Goal: Task Accomplishment & Management: Manage account settings

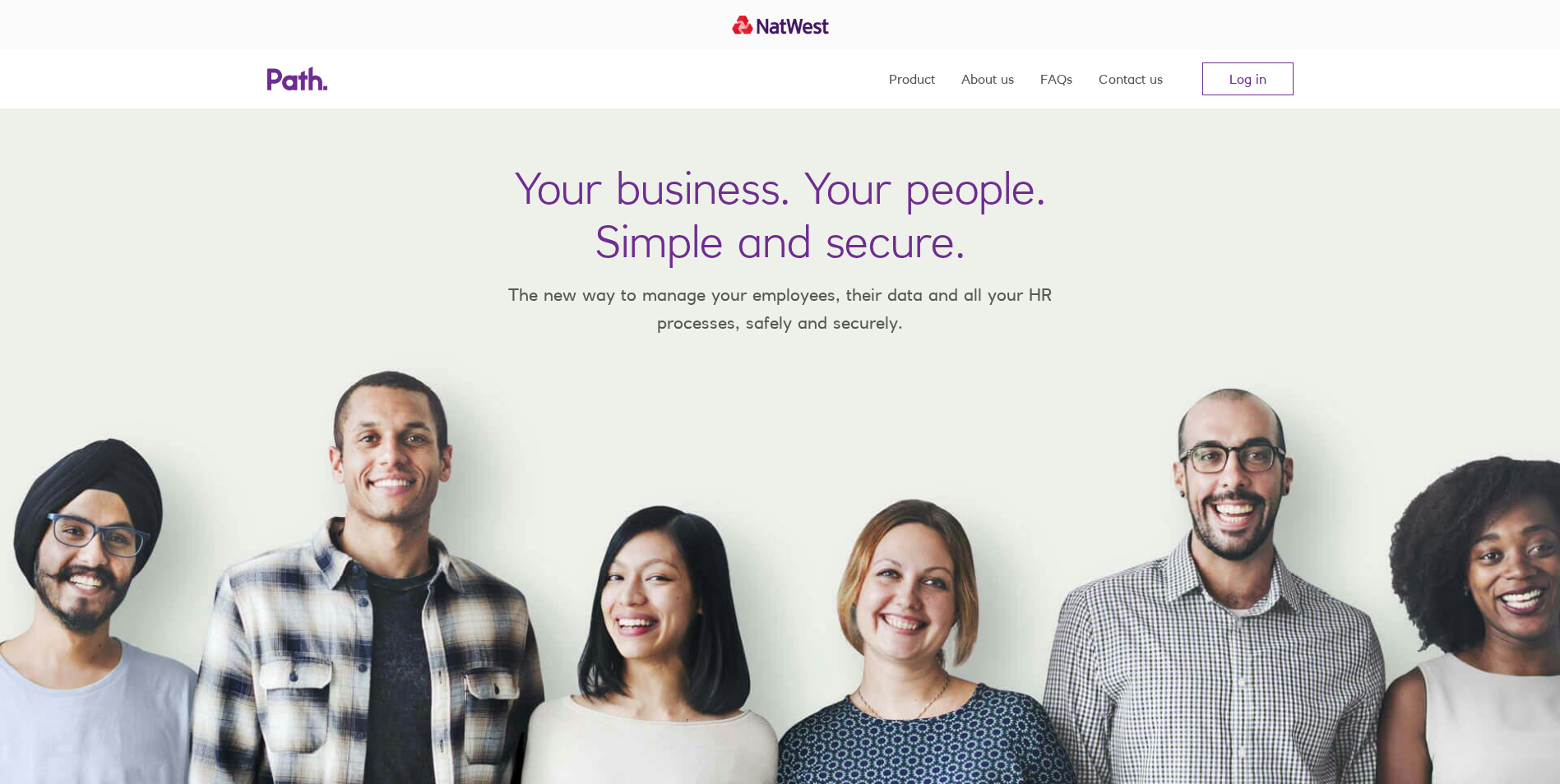
click at [1247, 71] on link "Log in" at bounding box center [1248, 78] width 91 height 33
click at [1267, 85] on link "Log in" at bounding box center [1248, 78] width 91 height 33
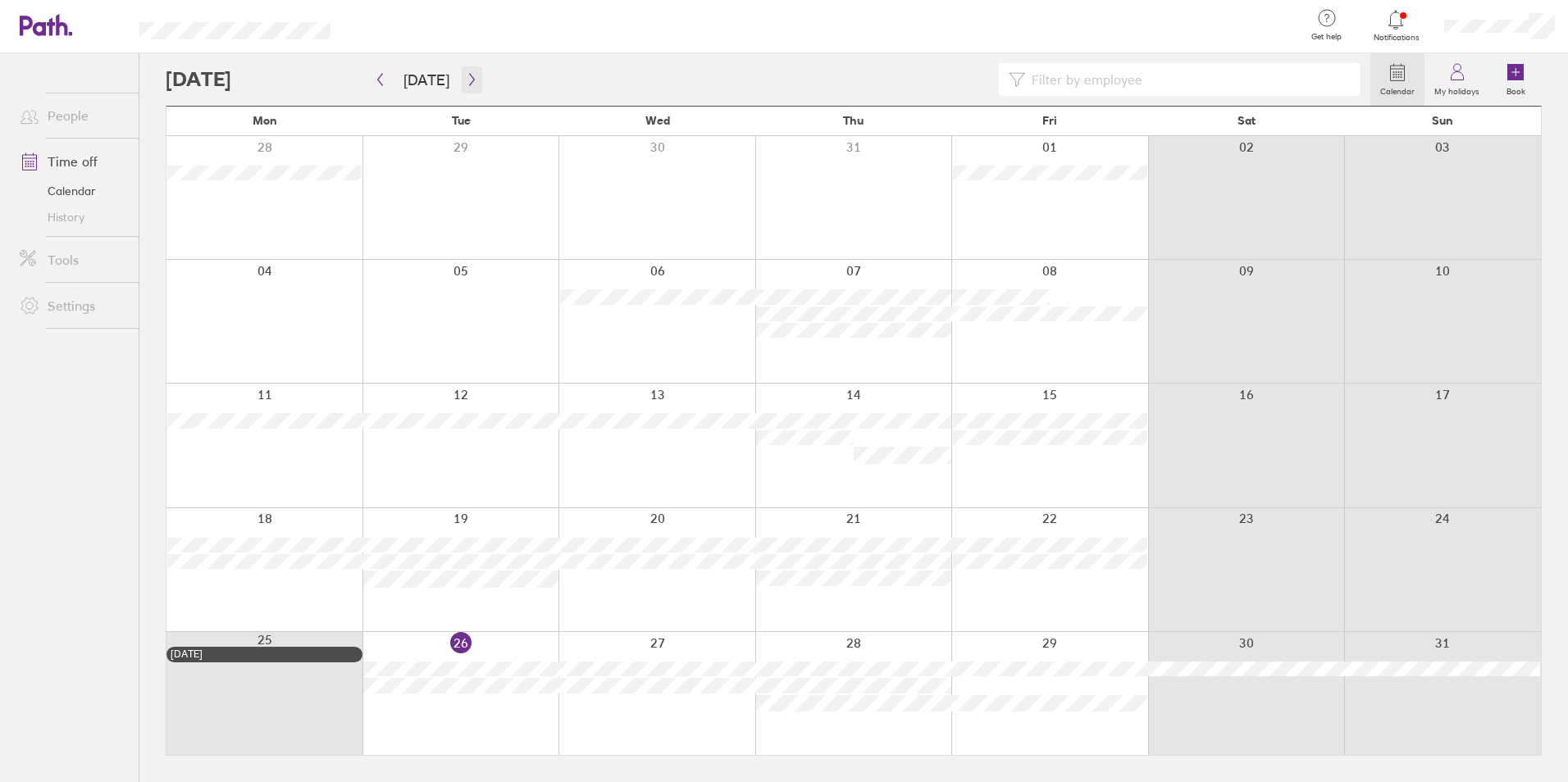
click at [470, 77] on icon "button" at bounding box center [472, 79] width 12 height 13
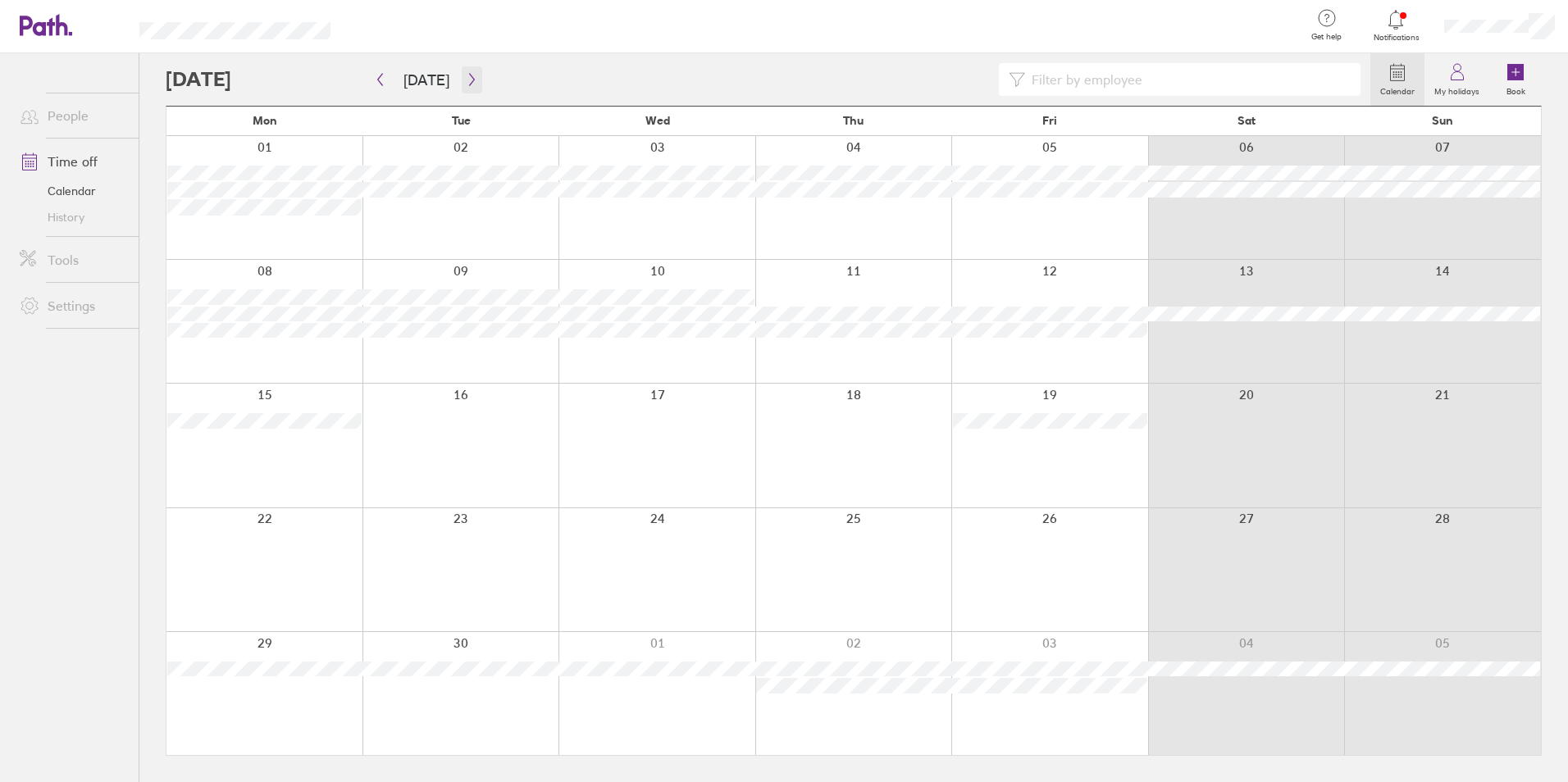
click at [466, 83] on icon "button" at bounding box center [472, 79] width 12 height 13
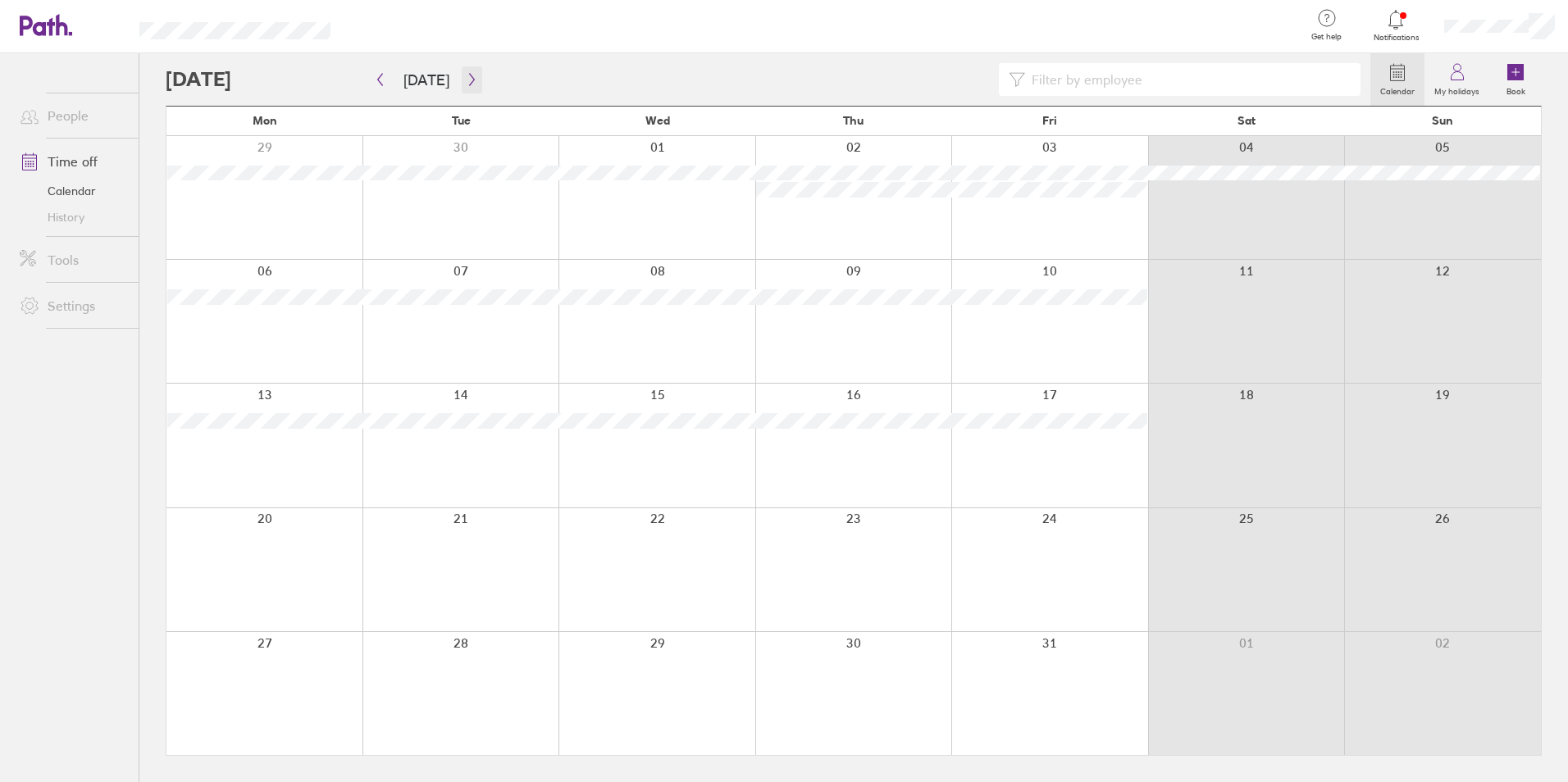
click at [469, 76] on icon "button" at bounding box center [471, 80] width 5 height 12
